Goal: Check status: Check status

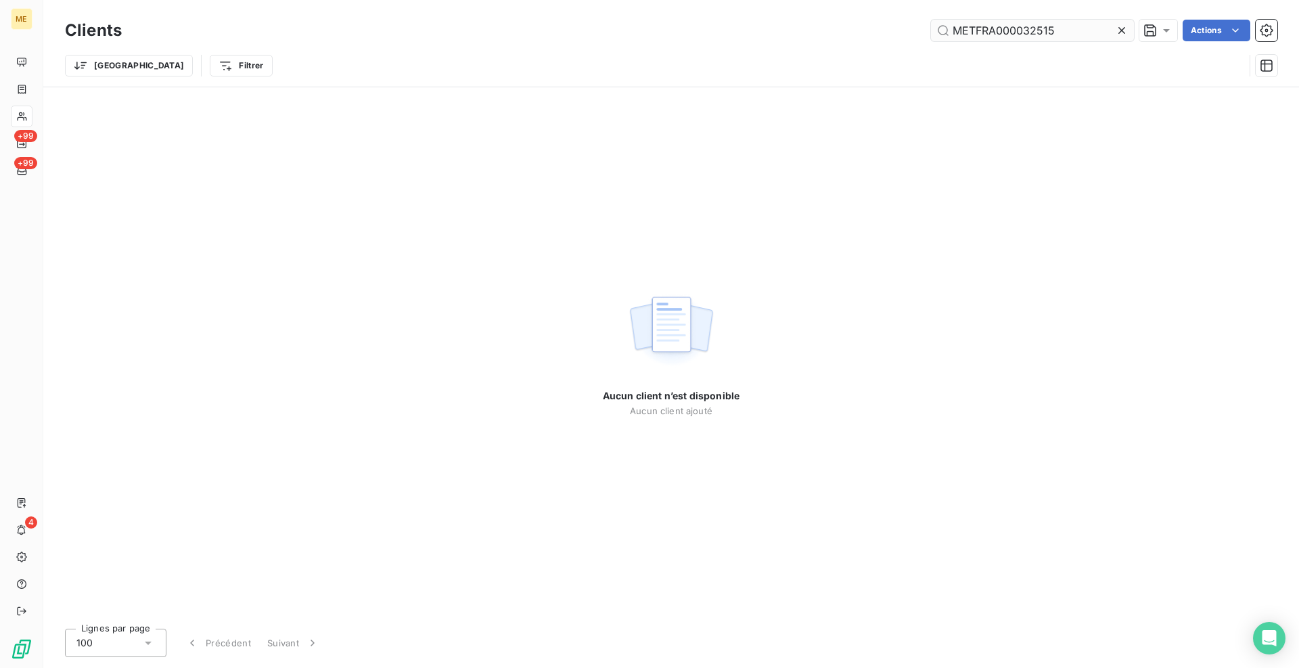
click at [971, 34] on input "METFRA000032515" at bounding box center [1032, 31] width 203 height 22
click at [971, 32] on input "METFRA000032515" at bounding box center [1032, 31] width 203 height 22
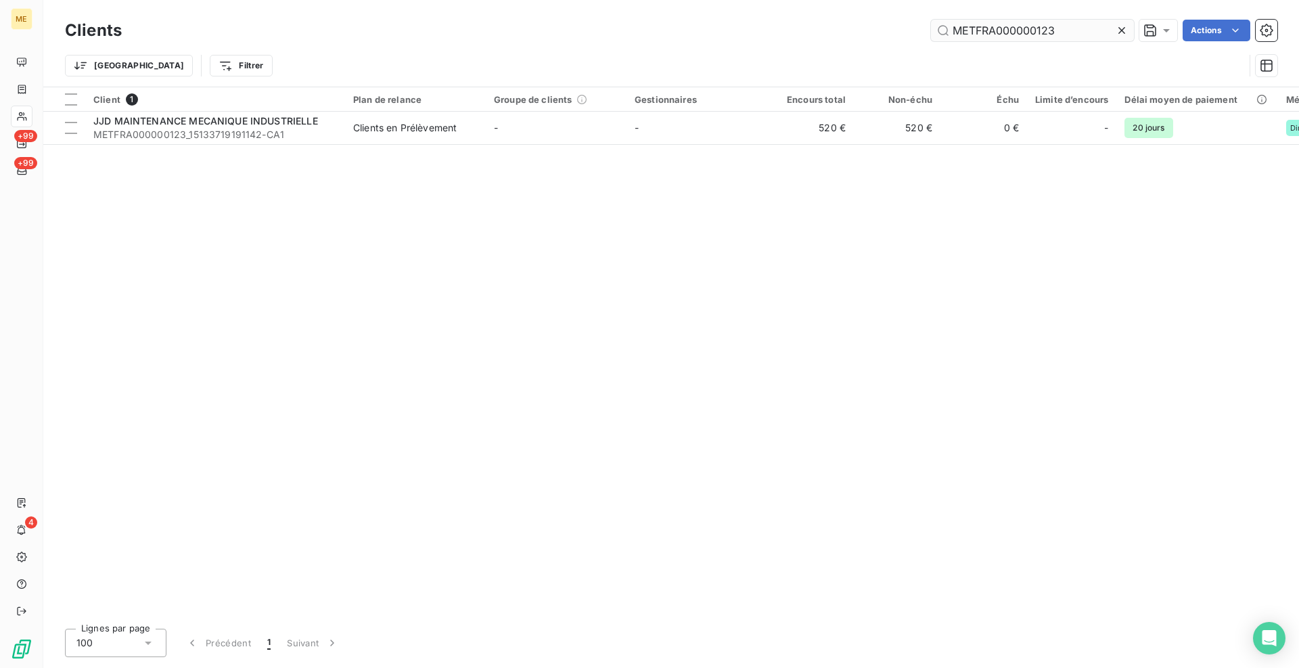
type input "METFRA000000123"
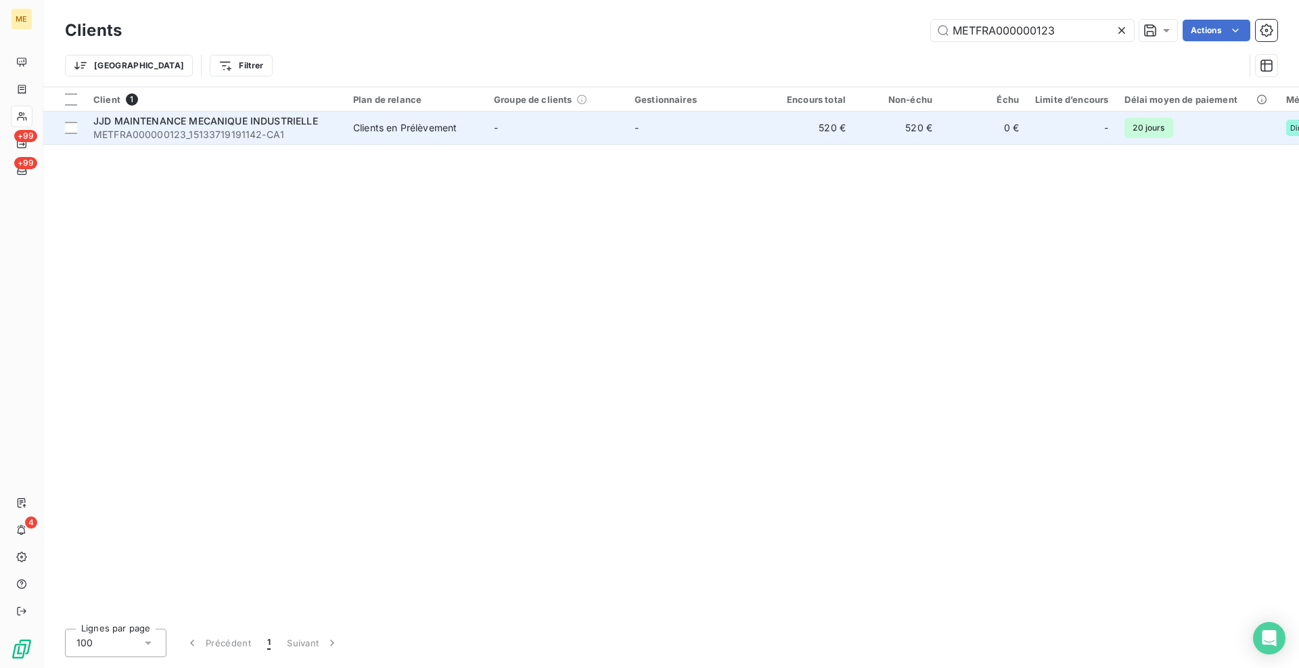
click at [423, 143] on td "Clients en Prélèvement" at bounding box center [415, 128] width 141 height 32
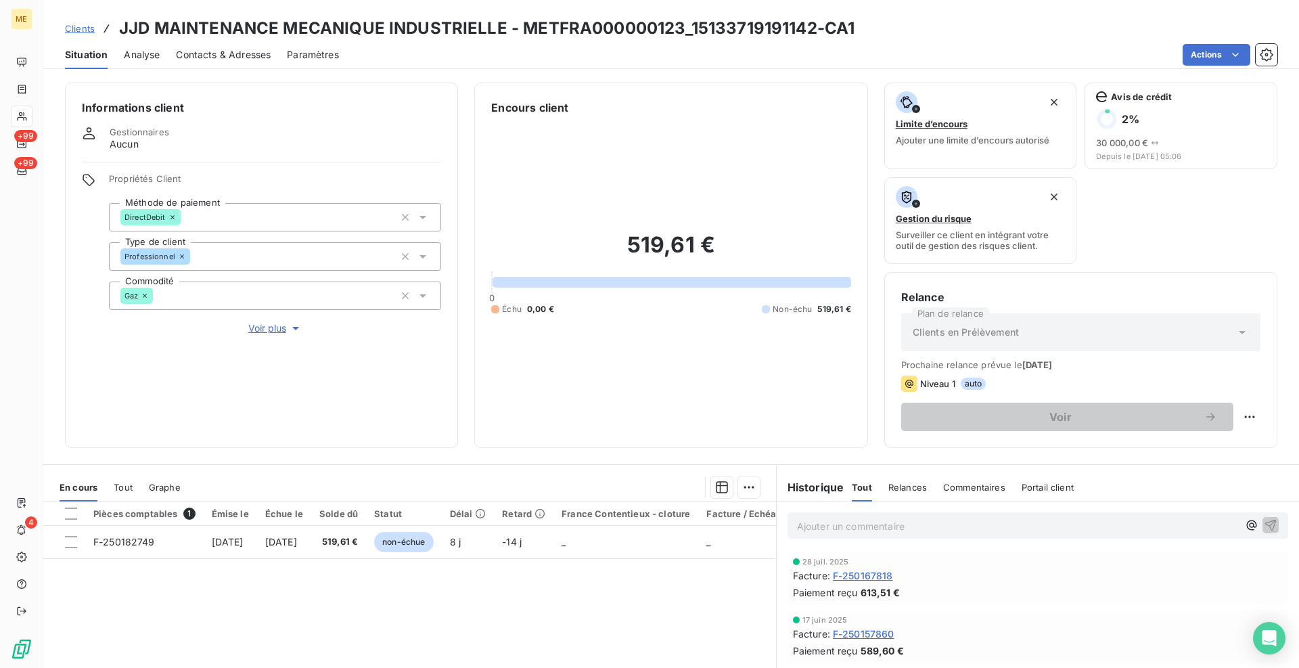
click at [125, 484] on span "Tout" at bounding box center [123, 487] width 19 height 11
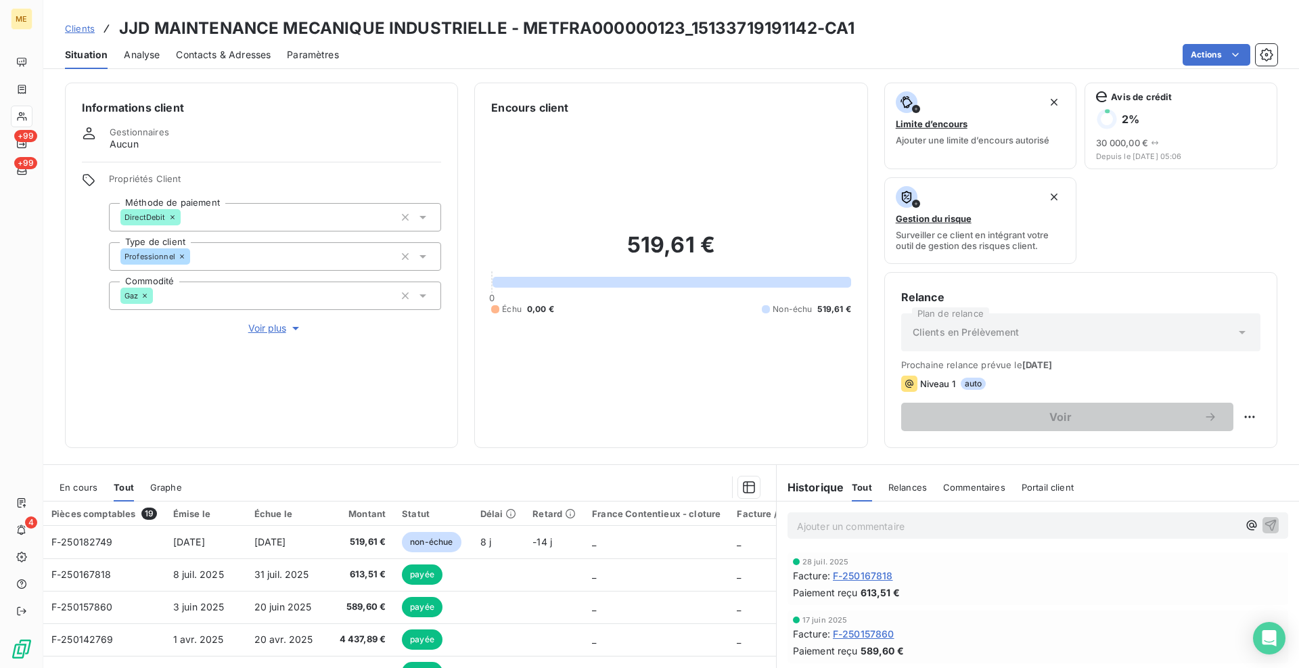
click at [85, 489] on span "En cours" at bounding box center [79, 487] width 38 height 11
